Goal: Communication & Community: Answer question/provide support

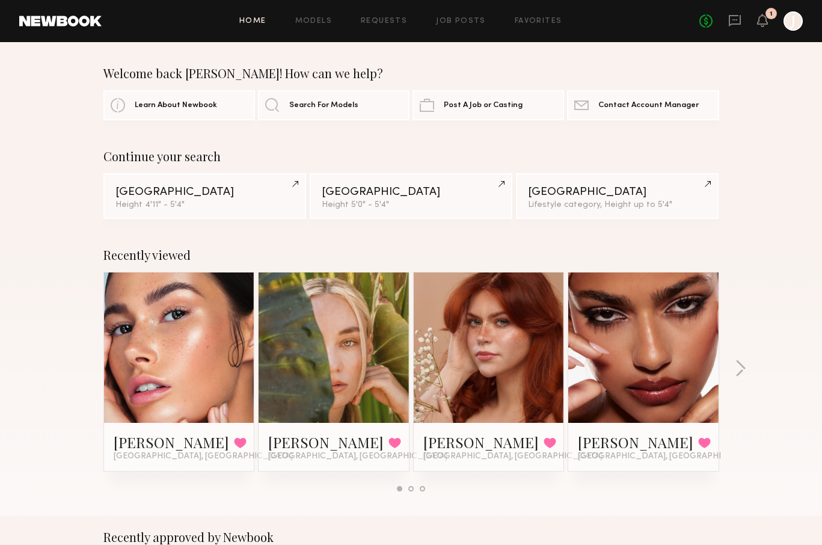
click at [178, 381] on link at bounding box center [179, 347] width 73 height 150
click at [763, 21] on icon at bounding box center [763, 20] width 10 height 8
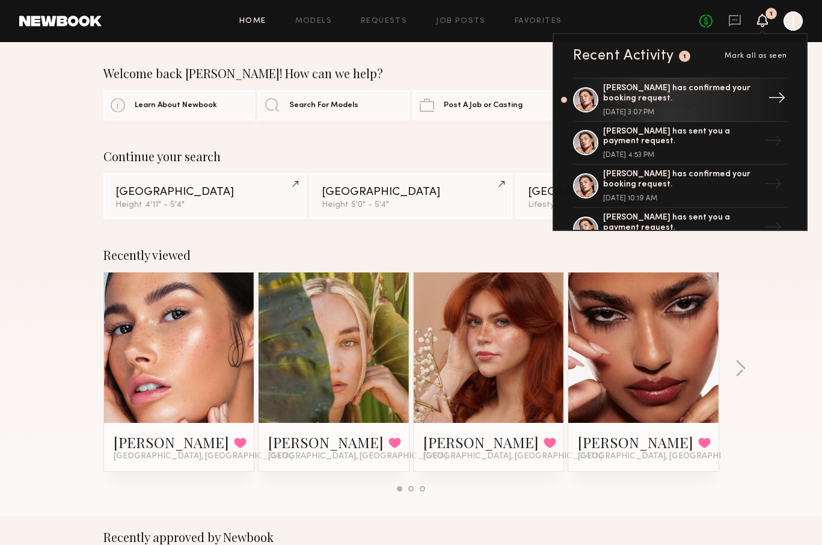
click at [658, 103] on div "[PERSON_NAME] has confirmed your booking request." at bounding box center [681, 94] width 156 height 20
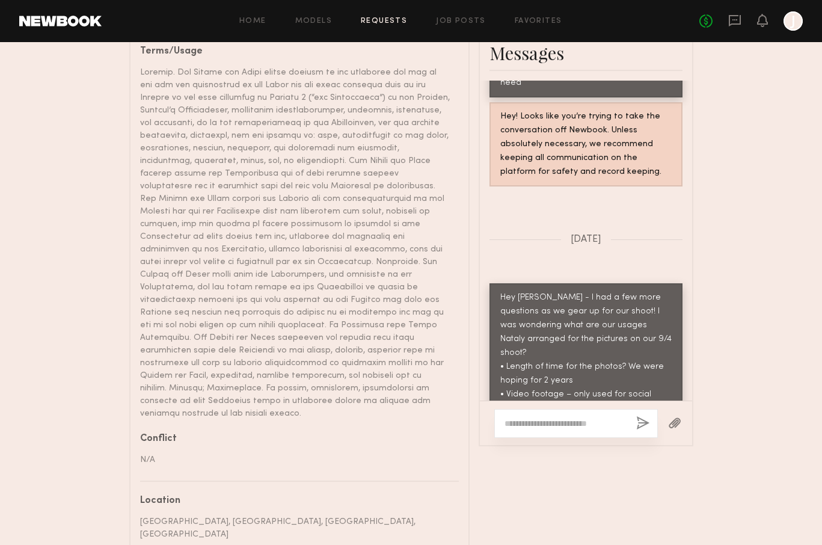
scroll to position [756, 0]
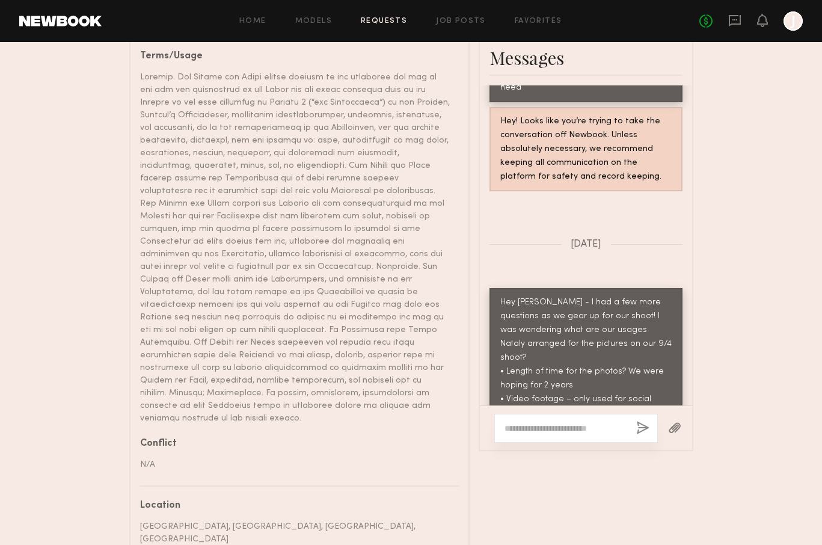
click at [551, 422] on textarea at bounding box center [566, 428] width 122 height 12
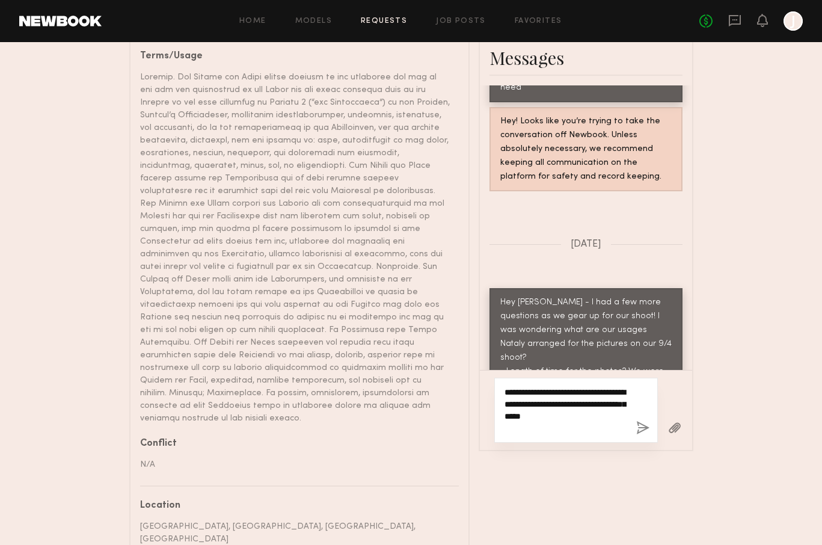
type textarea "**********"
click at [642, 421] on button "button" at bounding box center [642, 428] width 13 height 15
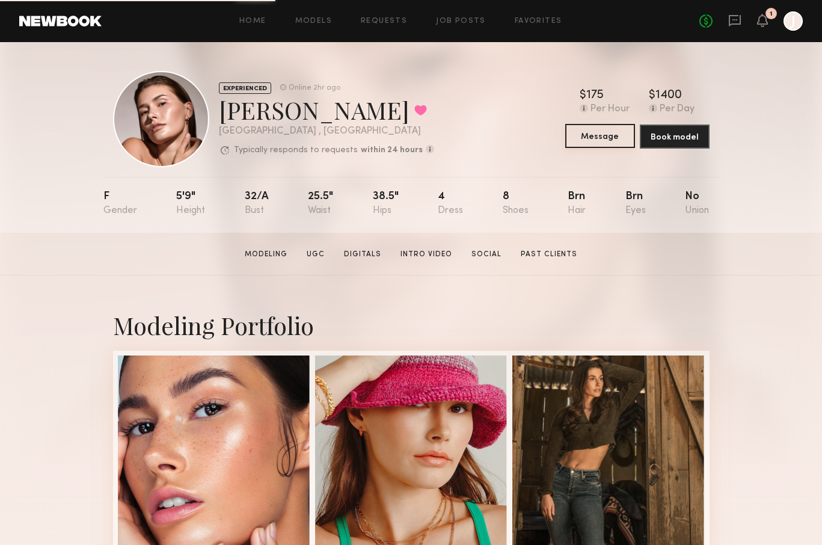
click at [601, 140] on button "Message" at bounding box center [600, 136] width 70 height 24
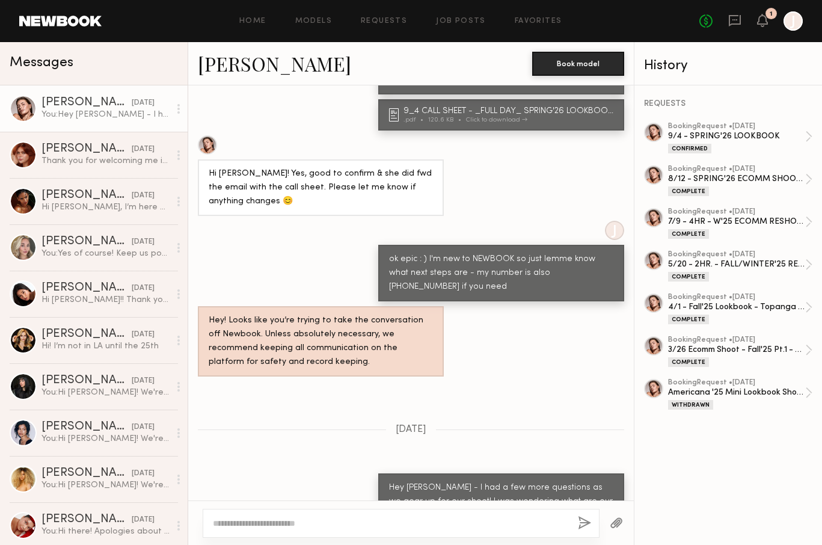
scroll to position [1069, 0]
